Goal: Task Accomplishment & Management: Manage account settings

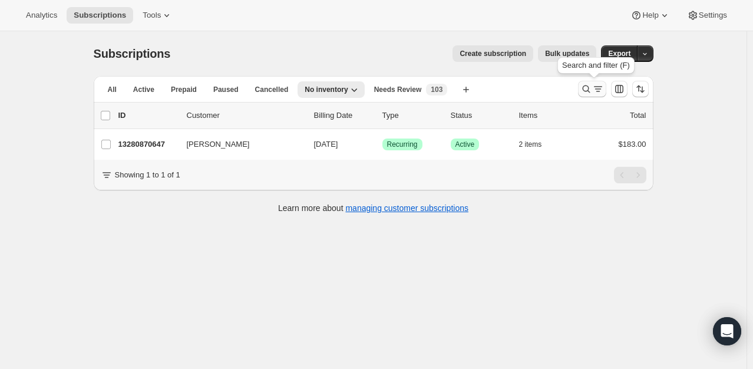
click at [583, 89] on icon "Search and filter results" at bounding box center [586, 89] width 12 height 12
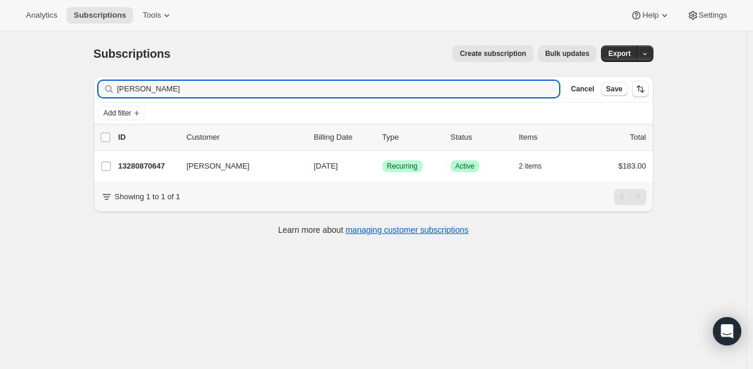
drag, startPoint x: 93, startPoint y: 95, endPoint x: 32, endPoint y: 91, distance: 60.9
click at [44, 95] on div "Subscriptions. This page is ready Subscriptions Create subscription Bulk update…" at bounding box center [373, 215] width 747 height 369
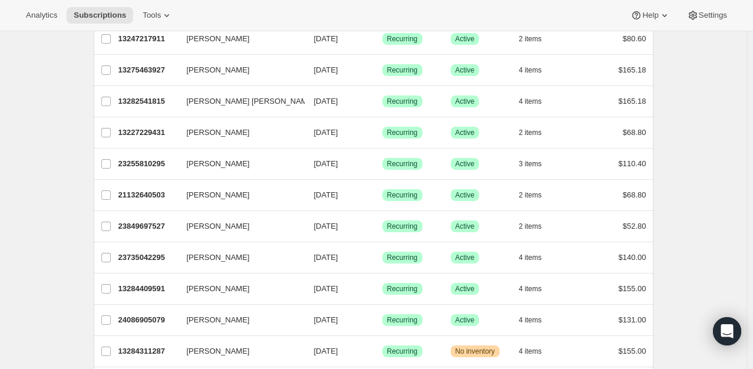
scroll to position [177, 0]
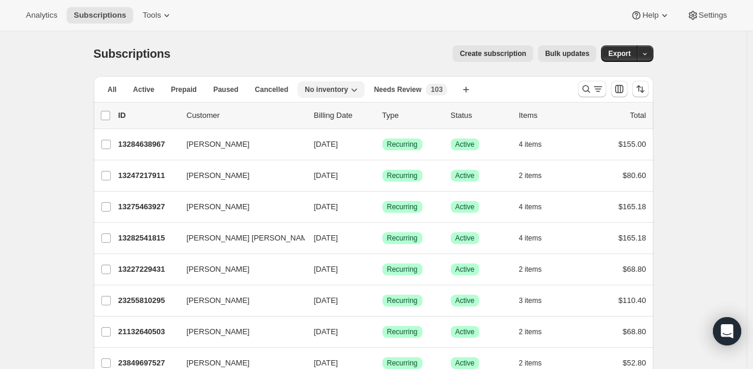
click at [348, 88] on icon "button" at bounding box center [354, 90] width 12 height 12
click at [407, 90] on span "Needs Review" at bounding box center [398, 89] width 48 height 9
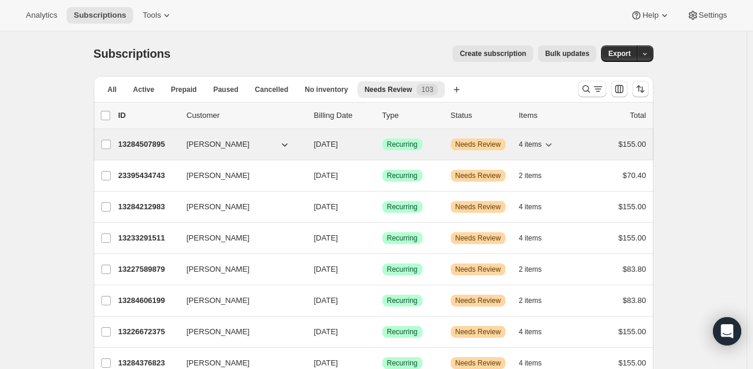
click at [222, 146] on span "Damon Franzia" at bounding box center [218, 144] width 63 height 12
click at [158, 141] on p "13284507895" at bounding box center [147, 144] width 59 height 12
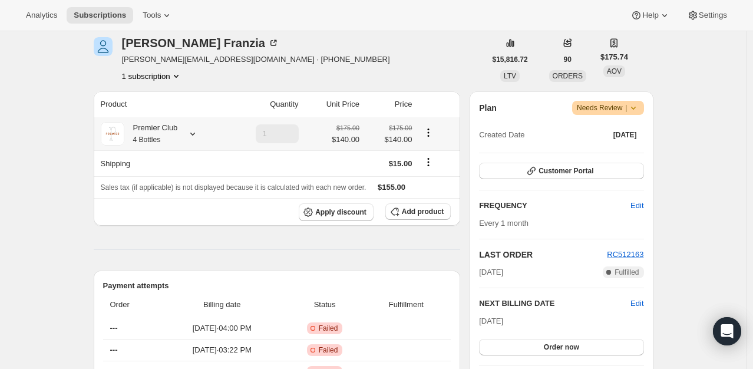
scroll to position [177, 0]
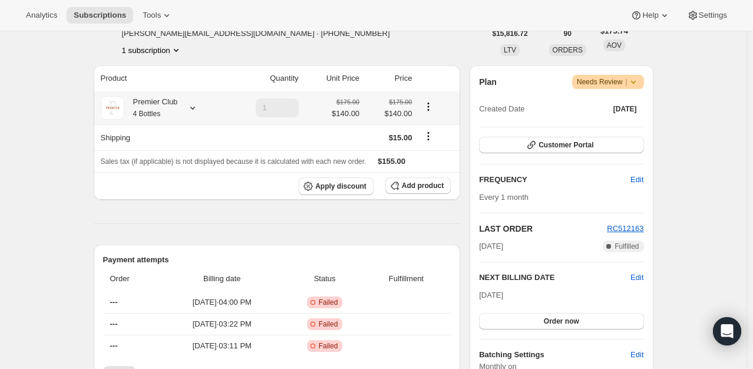
click at [191, 104] on icon at bounding box center [193, 108] width 12 height 12
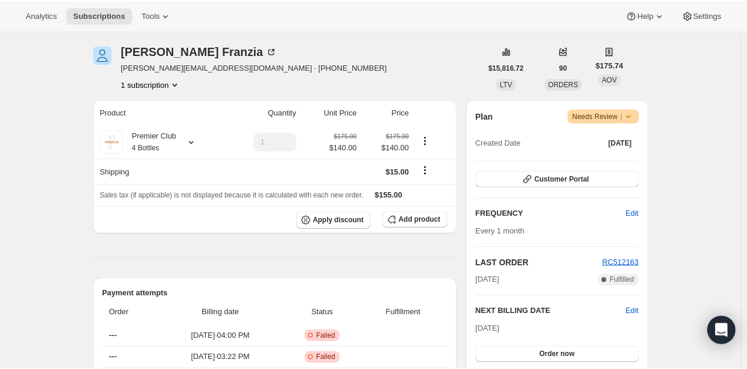
scroll to position [118, 0]
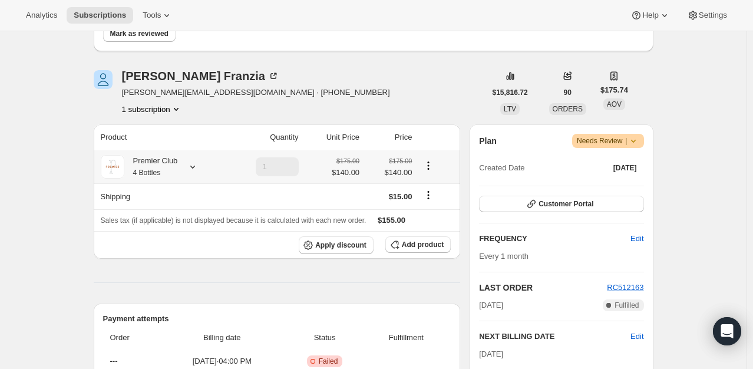
click at [194, 166] on icon at bounding box center [193, 167] width 12 height 12
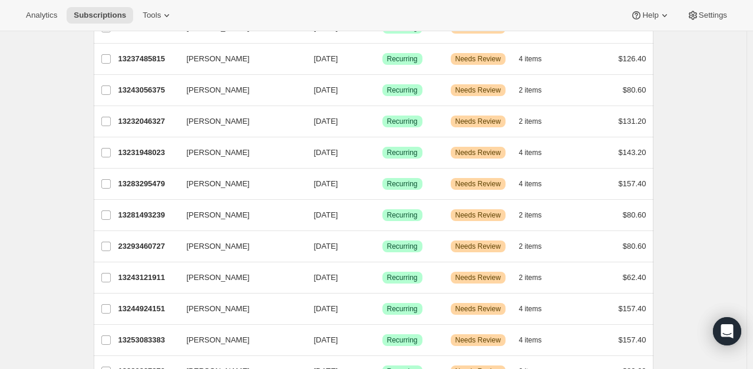
scroll to position [1390, 0]
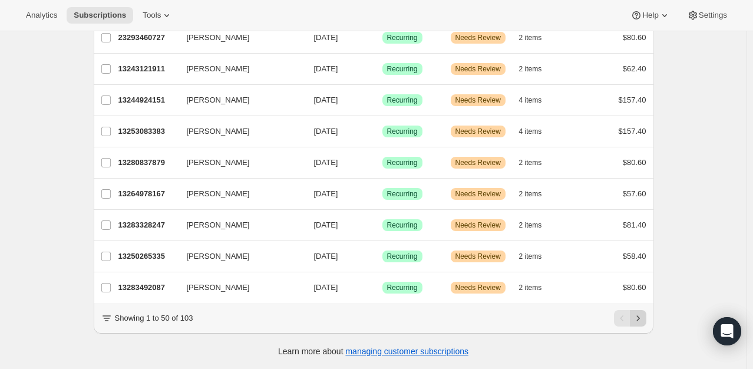
click at [644, 315] on icon "Next" at bounding box center [638, 318] width 12 height 12
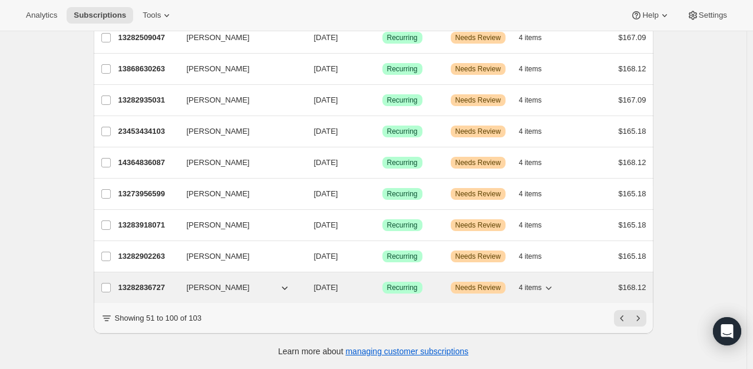
click at [150, 279] on div "13282836727 Jane Mikol 01/01/2026 Success Recurring Warning Needs Review 4 item…" at bounding box center [382, 287] width 528 height 16
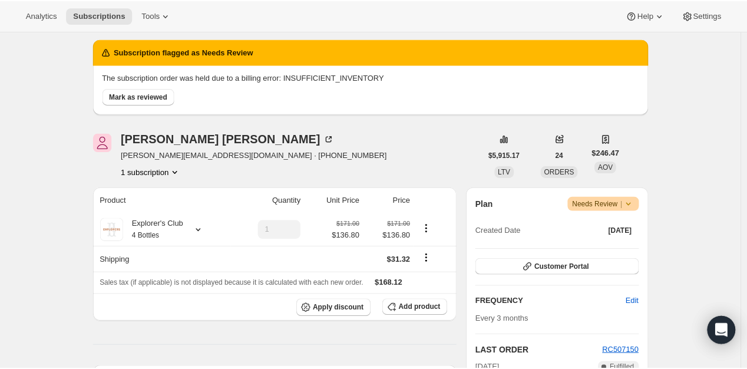
scroll to position [118, 0]
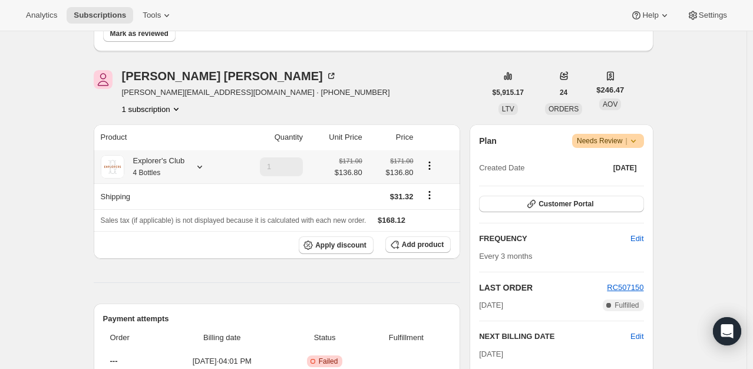
click at [200, 166] on icon at bounding box center [200, 167] width 12 height 12
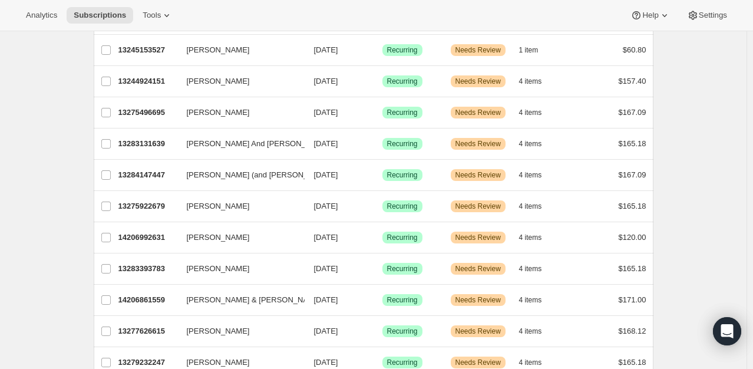
scroll to position [648, 0]
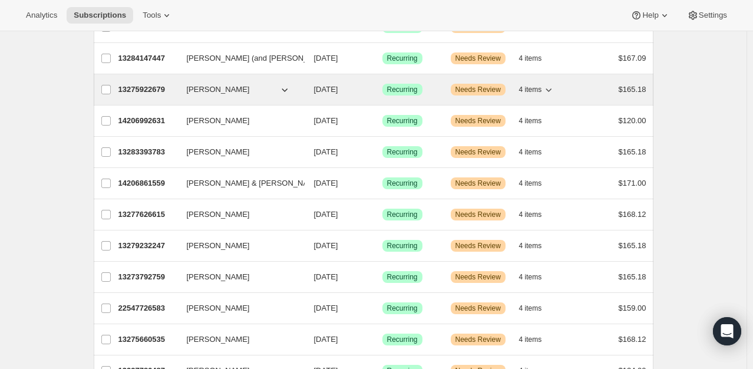
click at [138, 87] on p "13275922679" at bounding box center [147, 90] width 59 height 12
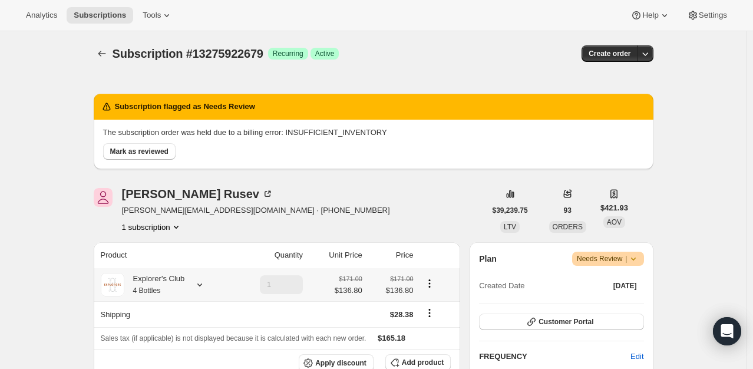
click at [199, 284] on icon at bounding box center [199, 284] width 5 height 3
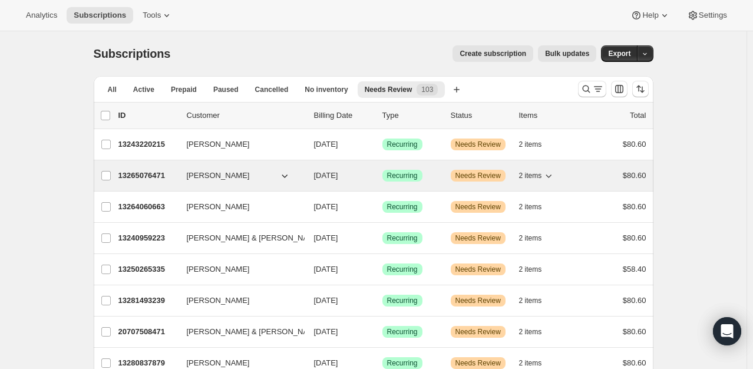
click at [144, 176] on p "13265076471" at bounding box center [147, 176] width 59 height 12
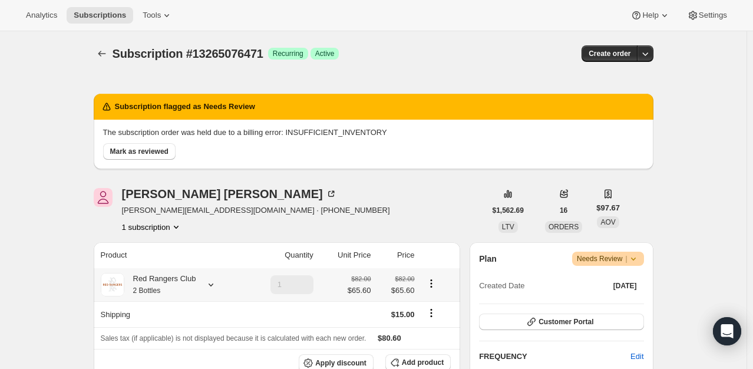
click at [210, 283] on icon at bounding box center [211, 285] width 12 height 12
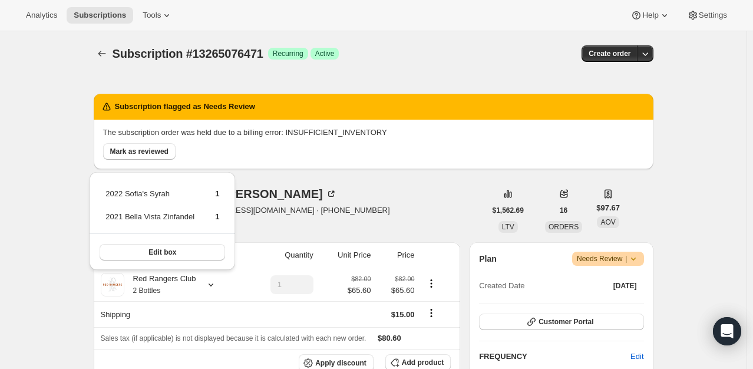
click at [635, 258] on icon at bounding box center [633, 259] width 5 height 3
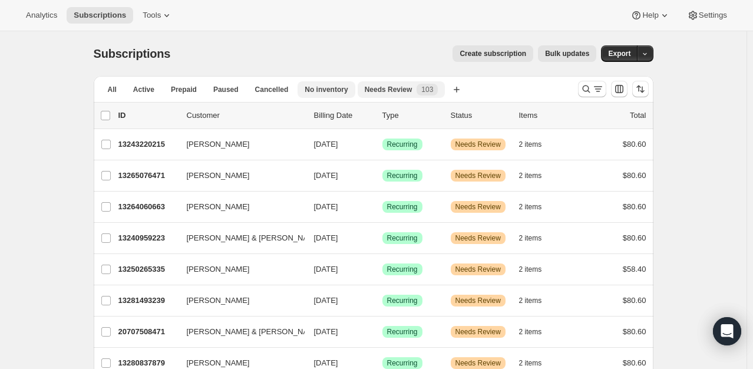
click at [321, 91] on span "No inventory" at bounding box center [326, 89] width 43 height 9
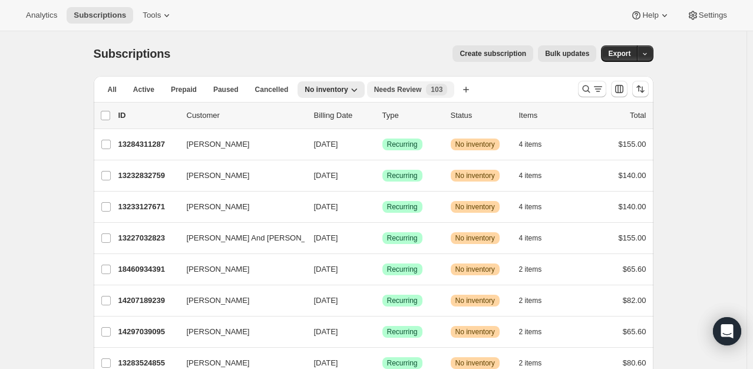
click at [431, 86] on span "103" at bounding box center [437, 89] width 12 height 9
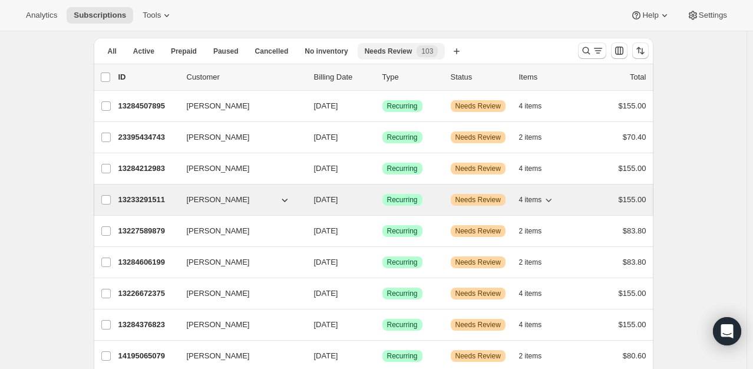
scroll to position [59, 0]
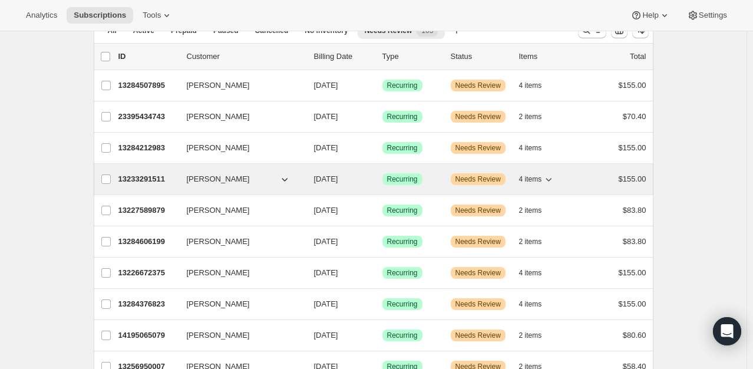
click at [231, 178] on span "Marilyn Franzia" at bounding box center [218, 179] width 63 height 12
click at [146, 178] on p "13233291511" at bounding box center [147, 179] width 59 height 12
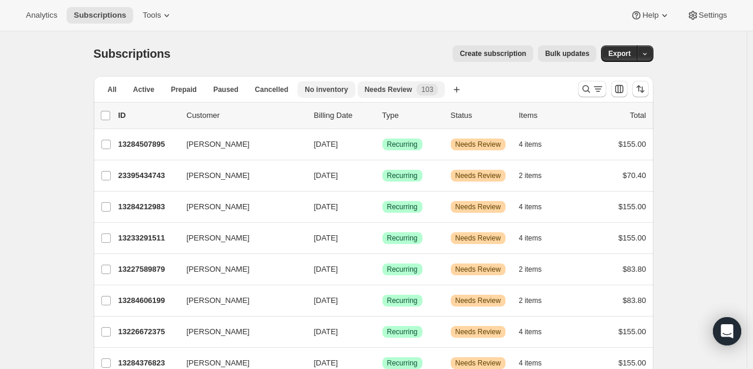
click at [330, 93] on span "No inventory" at bounding box center [326, 89] width 43 height 9
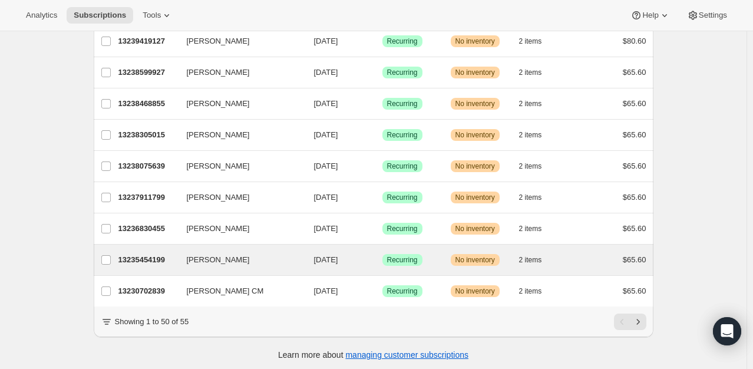
scroll to position [1390, 0]
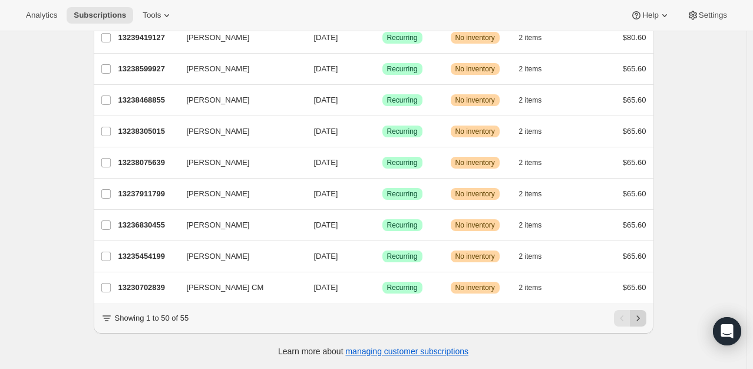
click at [643, 318] on icon "Next" at bounding box center [638, 318] width 12 height 12
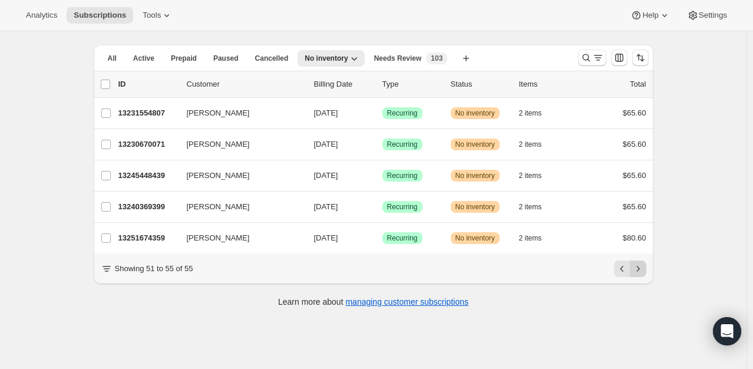
scroll to position [31, 0]
click at [623, 275] on icon "Previous" at bounding box center [622, 269] width 12 height 12
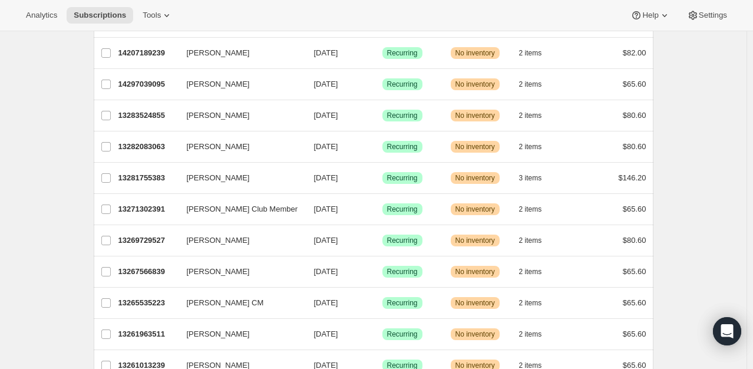
scroll to position [0, 0]
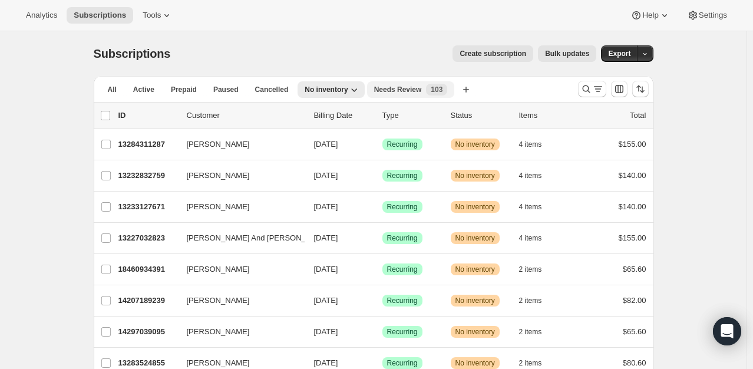
click at [397, 85] on span "Needs Review" at bounding box center [398, 89] width 48 height 9
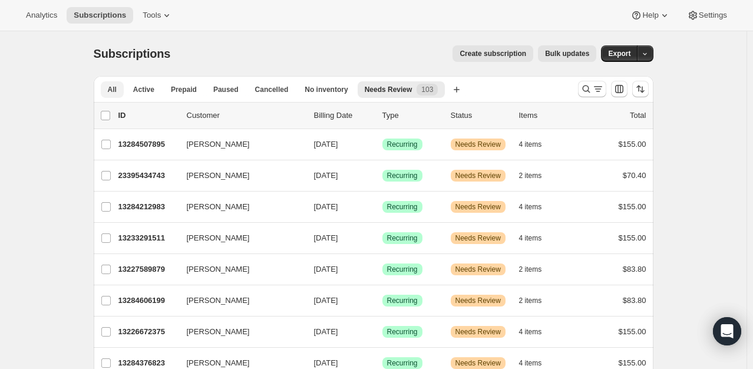
click at [115, 86] on span "All" at bounding box center [112, 89] width 9 height 9
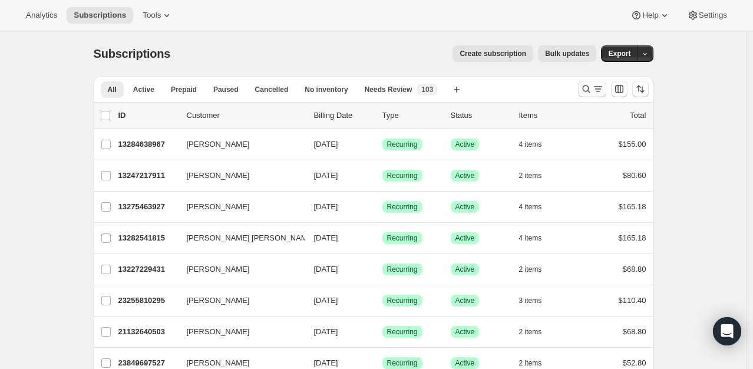
click at [592, 93] on icon "Search and filter results" at bounding box center [586, 89] width 12 height 12
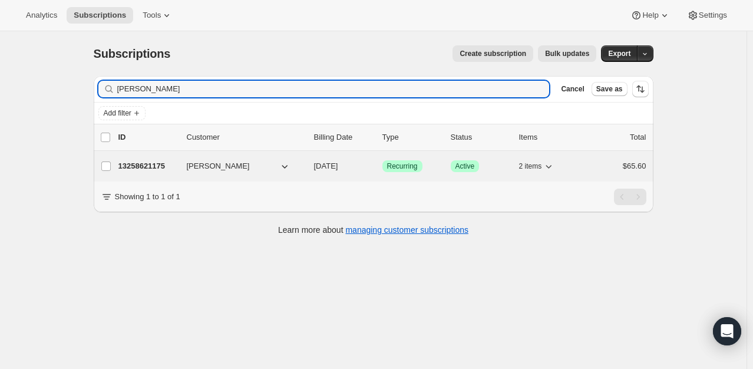
type input "Kevin Curran"
click at [157, 163] on p "13258621175" at bounding box center [147, 166] width 59 height 12
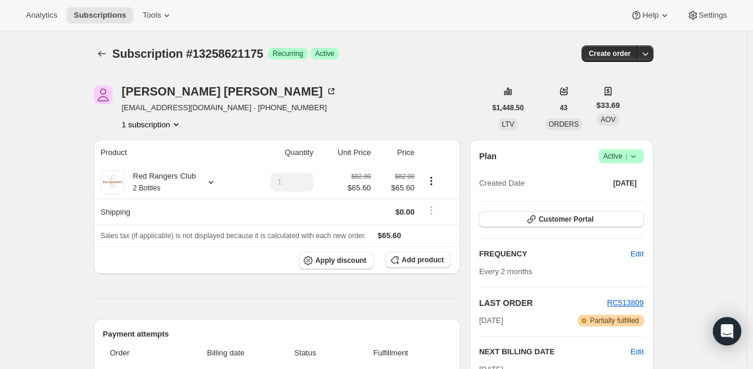
click at [643, 157] on span "Success Active |" at bounding box center [621, 156] width 45 height 14
click at [628, 209] on div "Pause subscription Cancel subscription" at bounding box center [625, 189] width 81 height 46
click at [625, 201] on span "Cancel subscription" at bounding box center [625, 198] width 67 height 9
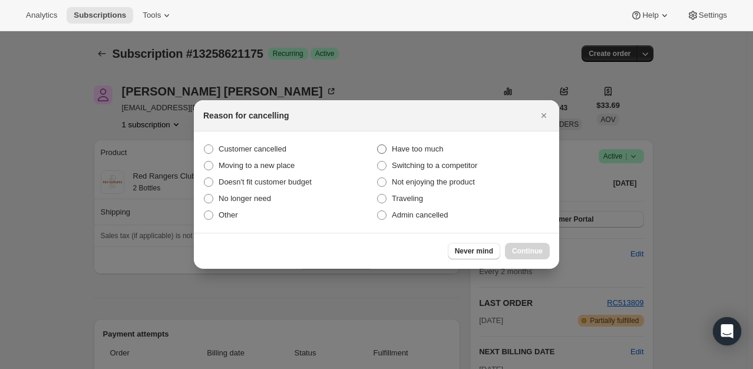
click at [382, 150] on span ":r1gm:" at bounding box center [381, 148] width 9 height 9
click at [378, 145] on input "Have too much" at bounding box center [377, 144] width 1 height 1
radio input "true"
click at [539, 255] on span "Continue" at bounding box center [527, 250] width 31 height 9
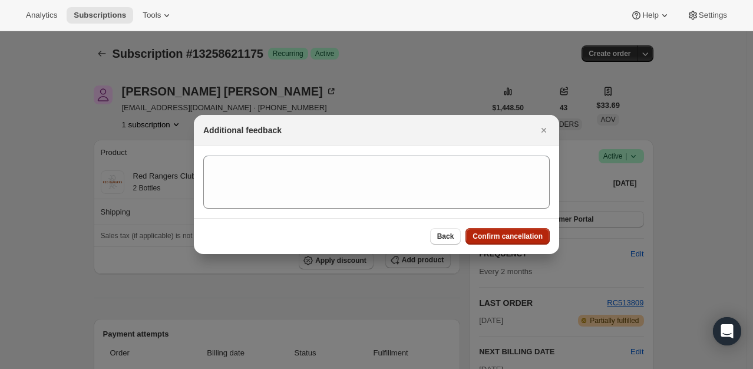
click at [507, 237] on span "Confirm cancellation" at bounding box center [508, 236] width 70 height 9
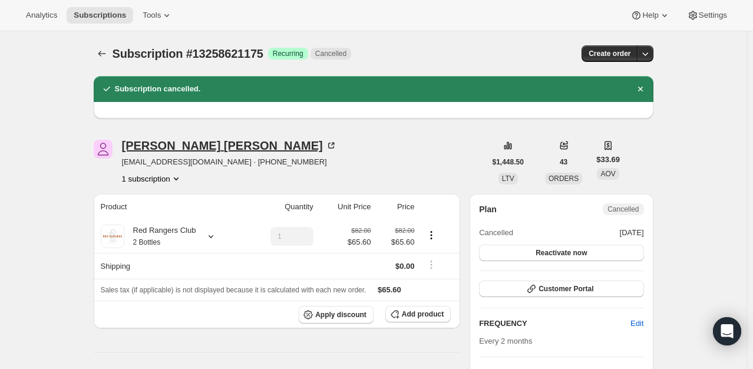
click at [325, 145] on icon at bounding box center [331, 146] width 12 height 12
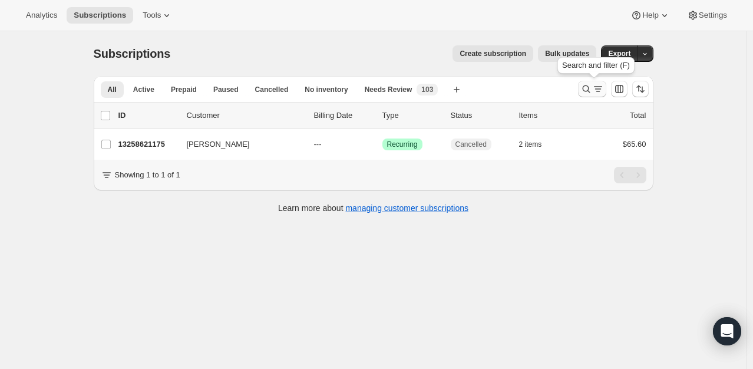
click at [588, 90] on icon "Search and filter results" at bounding box center [586, 89] width 12 height 12
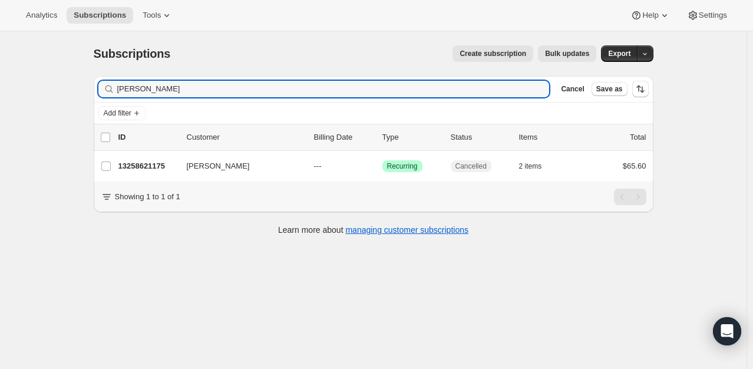
drag, startPoint x: 189, startPoint y: 90, endPoint x: 58, endPoint y: 67, distance: 132.8
click at [58, 67] on div "Subscriptions. This page is ready Subscriptions Create subscription Bulk update…" at bounding box center [373, 215] width 747 height 369
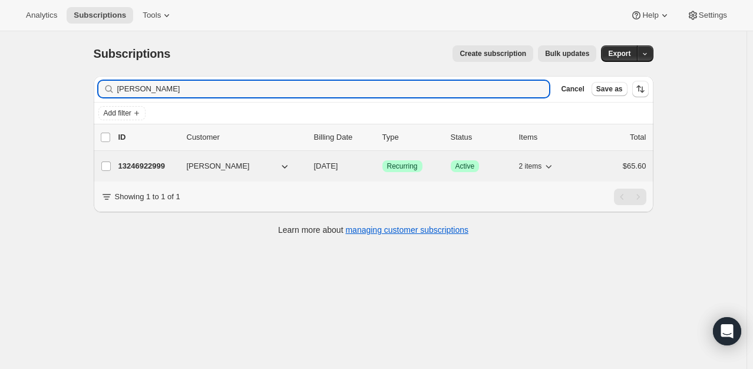
type input "[PERSON_NAME]"
click at [159, 164] on p "13246922999" at bounding box center [147, 166] width 59 height 12
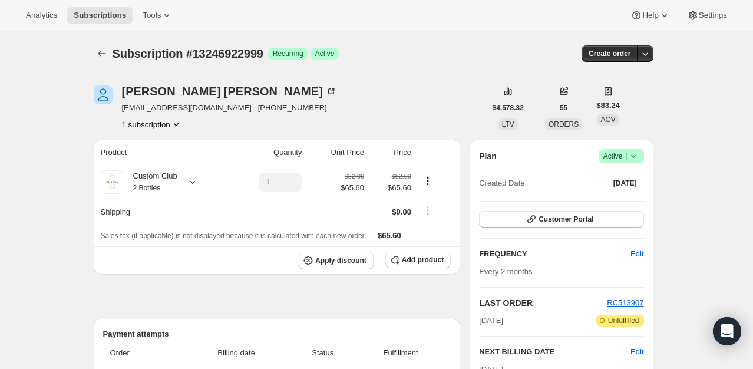
click at [639, 160] on icon at bounding box center [634, 156] width 12 height 12
click at [632, 203] on span "Cancel subscription" at bounding box center [625, 198] width 67 height 9
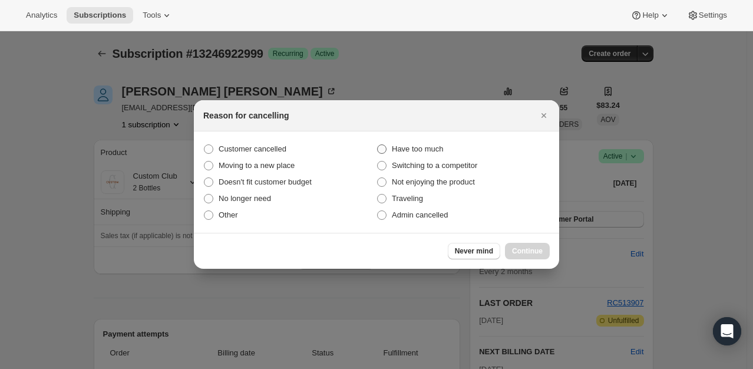
click at [384, 148] on span ":r1ok:" at bounding box center [381, 148] width 9 height 9
click at [378, 145] on input "Have too much" at bounding box center [377, 144] width 1 height 1
radio input "true"
click at [524, 235] on div "Reason for cancelling Customer cancelled Have too much Moving to a new place Sw…" at bounding box center [376, 184] width 365 height 169
click at [530, 253] on span "Continue" at bounding box center [527, 250] width 31 height 9
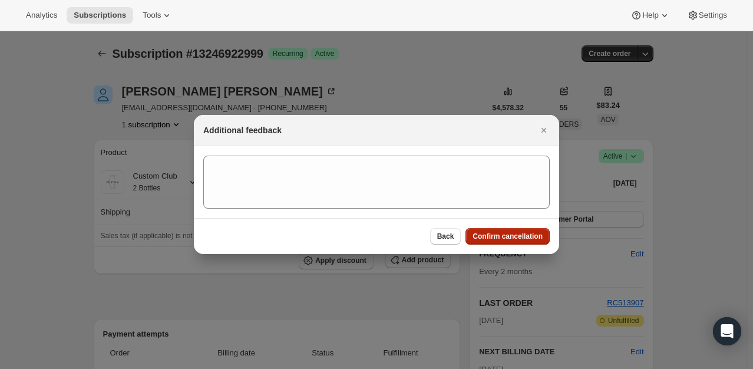
click at [516, 237] on span "Confirm cancellation" at bounding box center [508, 236] width 70 height 9
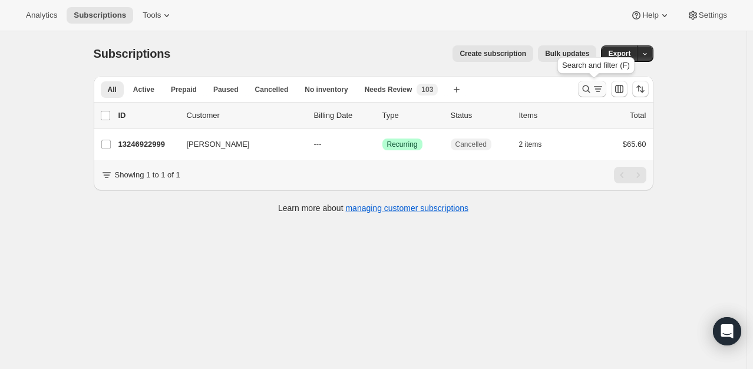
click at [584, 95] on button "Search and filter results" at bounding box center [592, 89] width 28 height 16
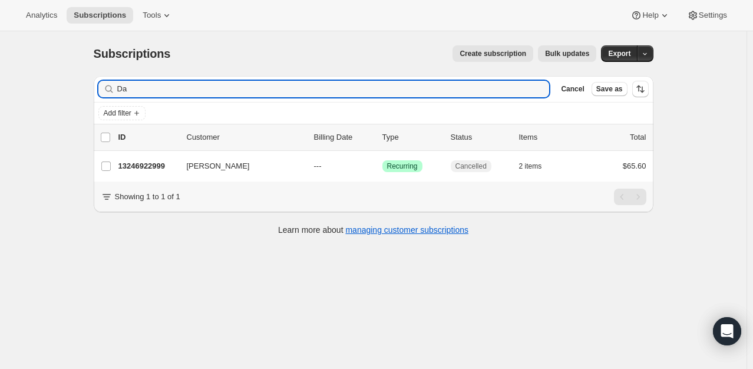
type input "D"
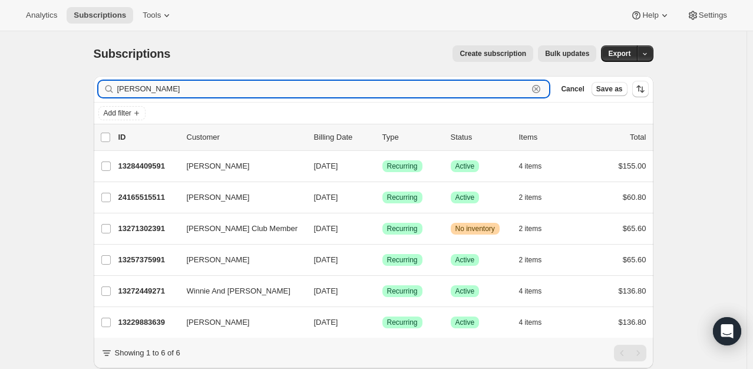
click at [176, 87] on input "paul e" at bounding box center [322, 89] width 411 height 16
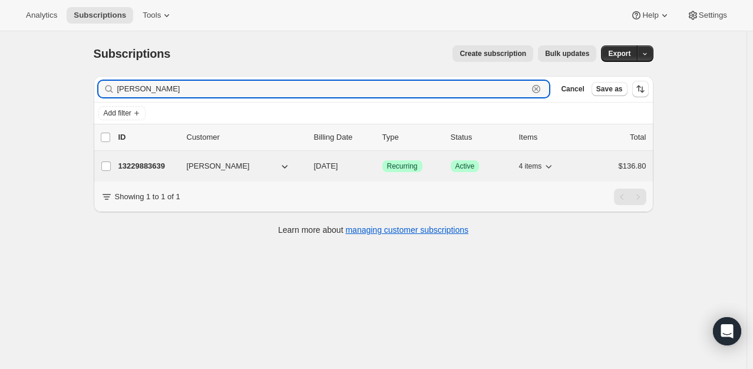
type input "paul eli"
click at [163, 163] on p "13229883639" at bounding box center [147, 166] width 59 height 12
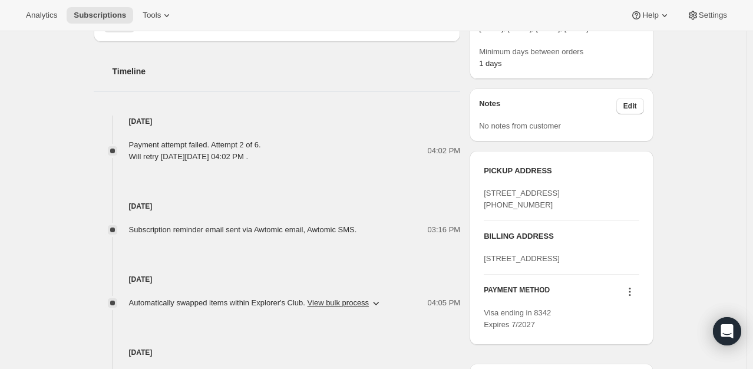
scroll to position [648, 0]
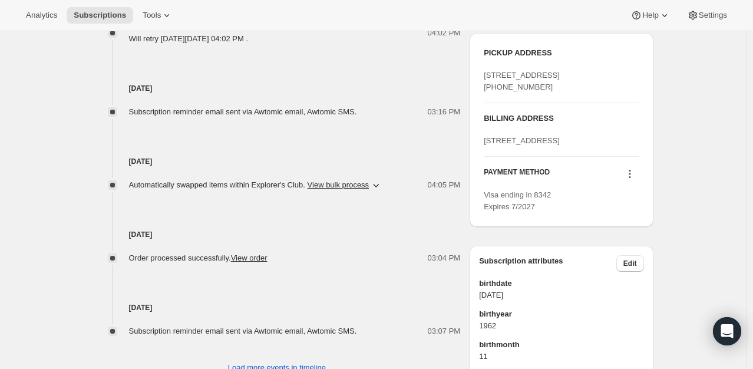
click at [630, 180] on icon at bounding box center [630, 174] width 12 height 12
click at [632, 251] on span "Send link to update card" at bounding box center [632, 253] width 82 height 9
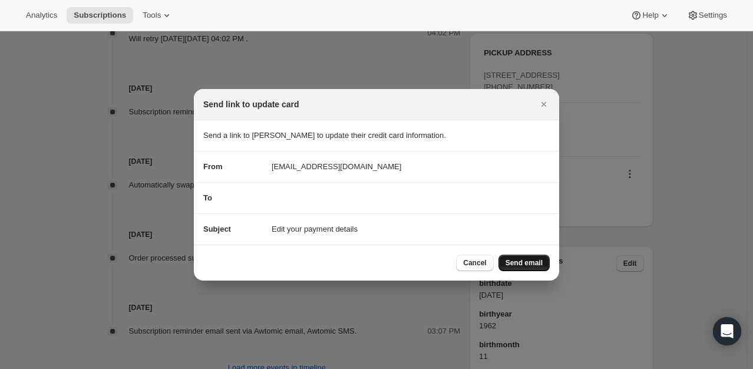
click at [541, 264] on span "Send email" at bounding box center [524, 262] width 37 height 9
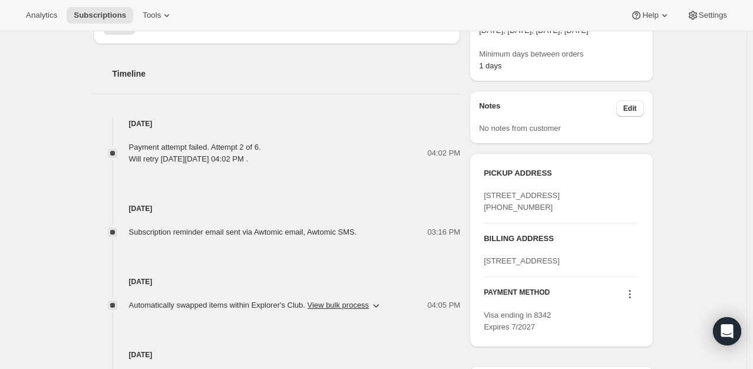
scroll to position [295, 0]
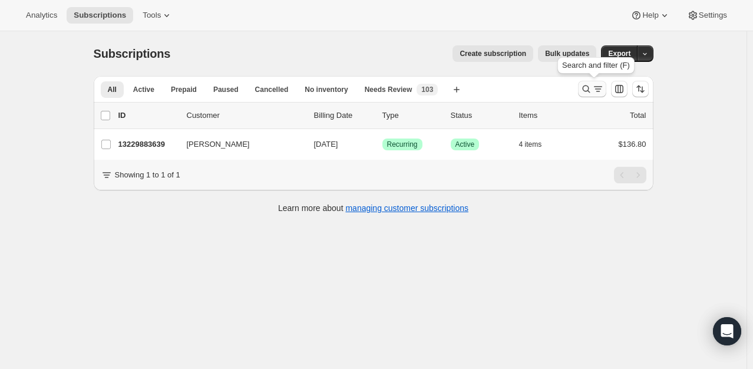
click at [588, 90] on icon "Search and filter results" at bounding box center [586, 89] width 12 height 12
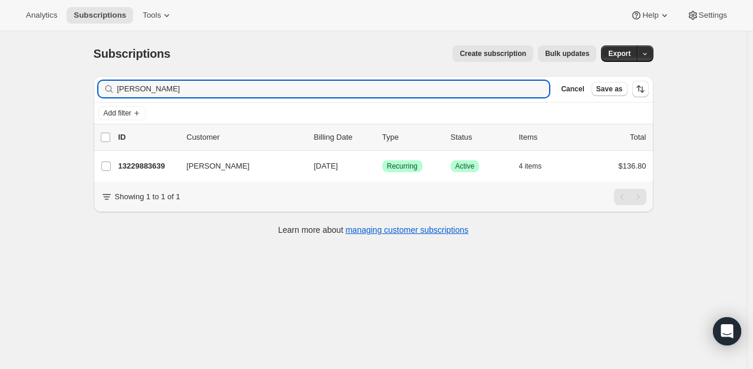
drag, startPoint x: 184, startPoint y: 91, endPoint x: 14, endPoint y: 85, distance: 169.8
click at [19, 86] on div "Subscriptions. This page is ready Subscriptions Create subscription Bulk update…" at bounding box center [373, 215] width 747 height 369
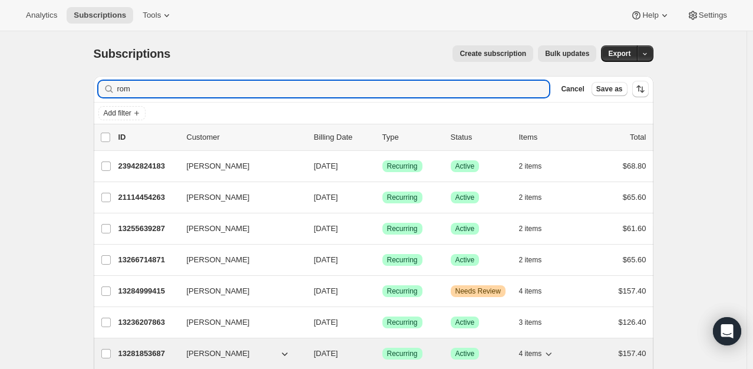
type input "rom"
click at [153, 351] on p "13281853687" at bounding box center [147, 354] width 59 height 12
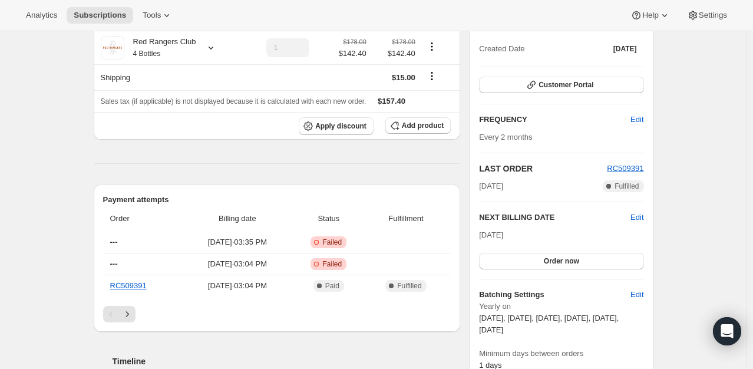
scroll to position [177, 0]
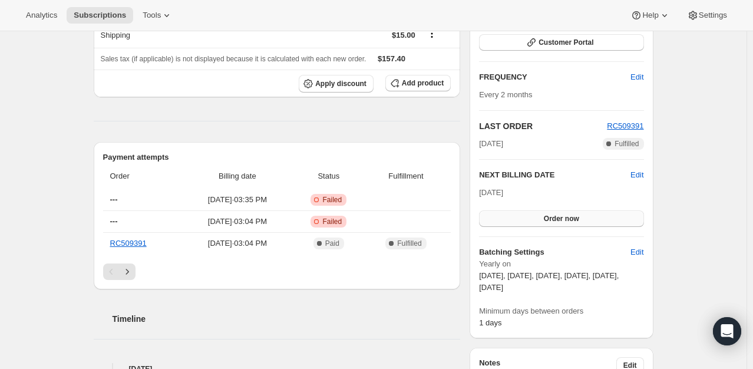
click at [549, 217] on span "Order now" at bounding box center [561, 218] width 35 height 9
click at [549, 217] on span "Click to confirm" at bounding box center [561, 218] width 54 height 9
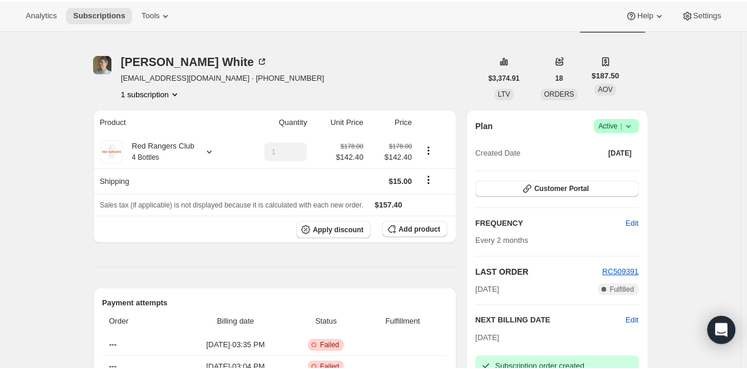
scroll to position [0, 0]
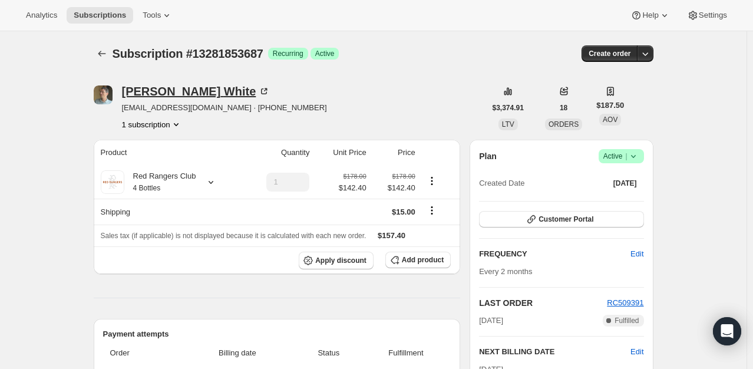
click at [258, 90] on icon at bounding box center [264, 91] width 12 height 12
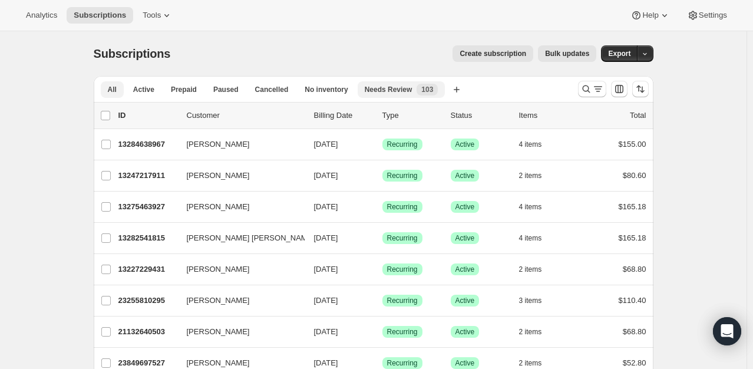
click at [387, 88] on span "Needs Review" at bounding box center [389, 89] width 48 height 9
click at [589, 90] on icon "Search and filter results" at bounding box center [586, 89] width 12 height 12
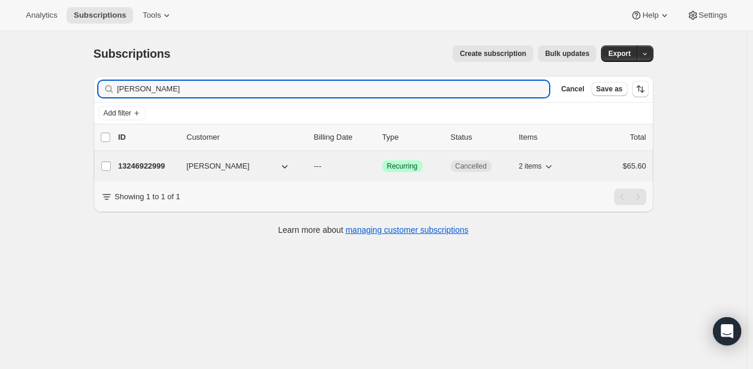
type input "[PERSON_NAME]"
click at [151, 166] on p "13246922999" at bounding box center [147, 166] width 59 height 12
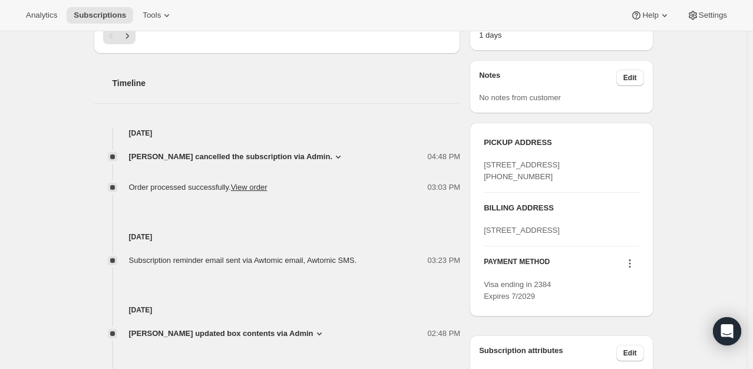
scroll to position [118, 0]
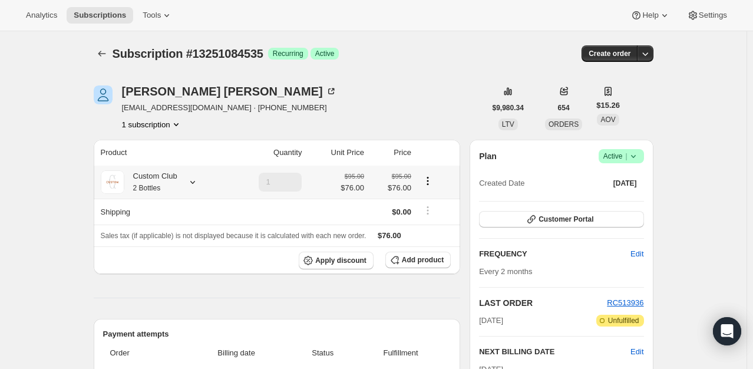
click at [199, 179] on icon at bounding box center [193, 182] width 12 height 12
